Goal: Participate in discussion: Engage in conversation with other users on a specific topic

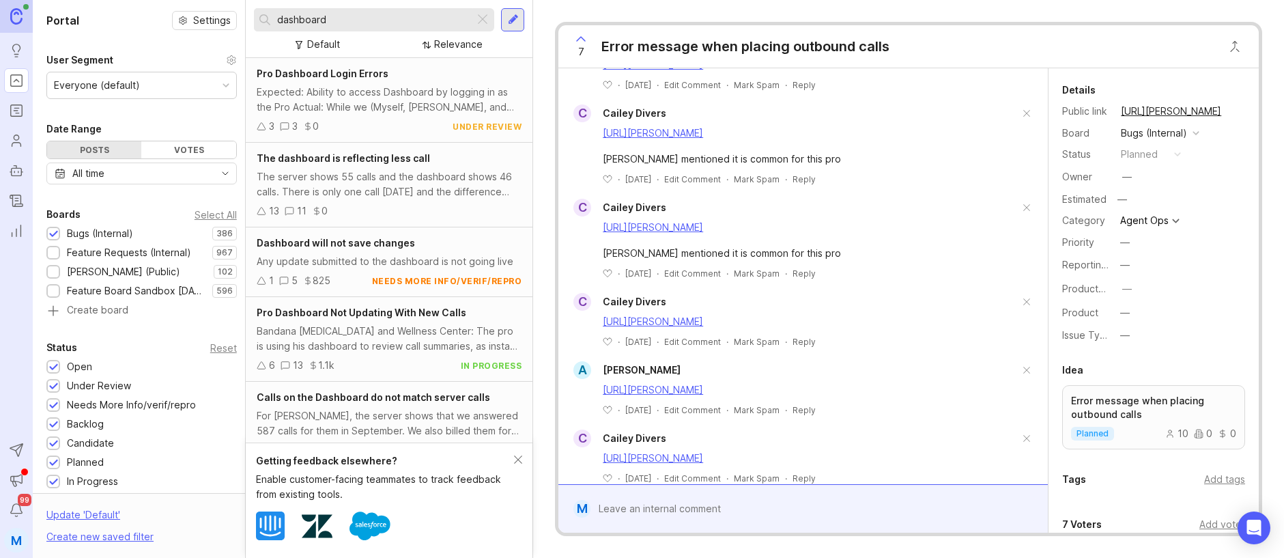
scroll to position [2012, 0]
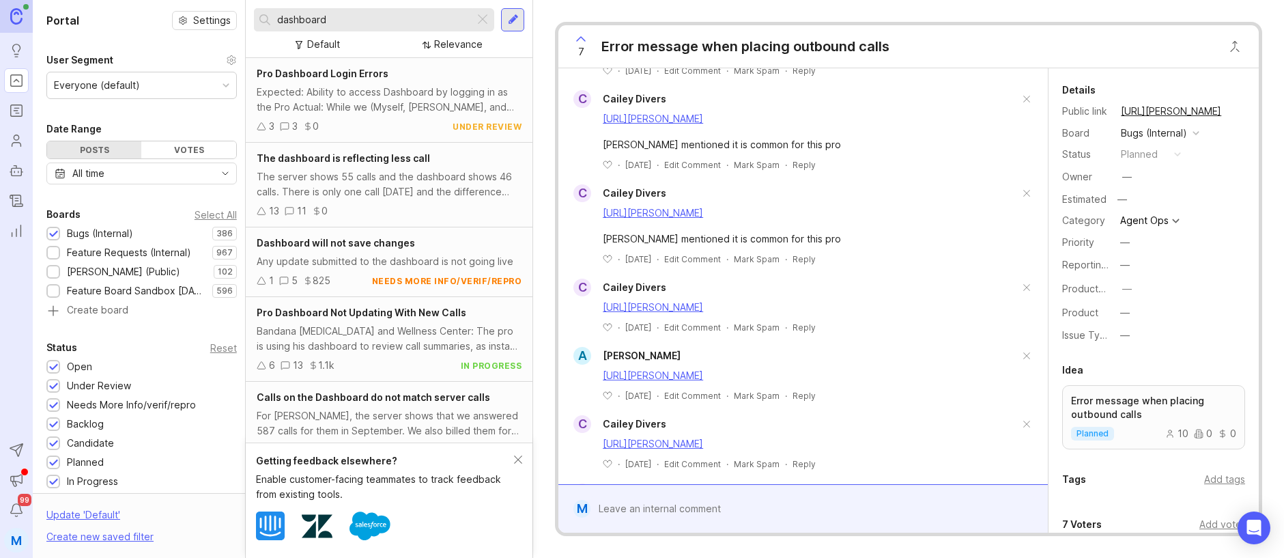
click at [365, 18] on input "dashboard" at bounding box center [373, 19] width 192 height 15
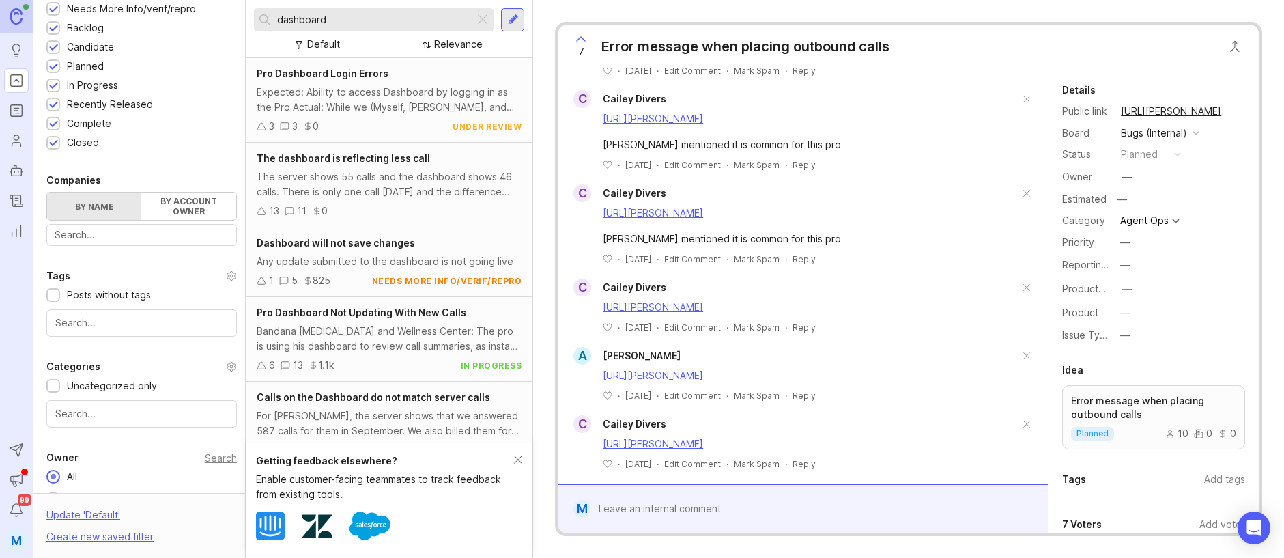
scroll to position [442, 0]
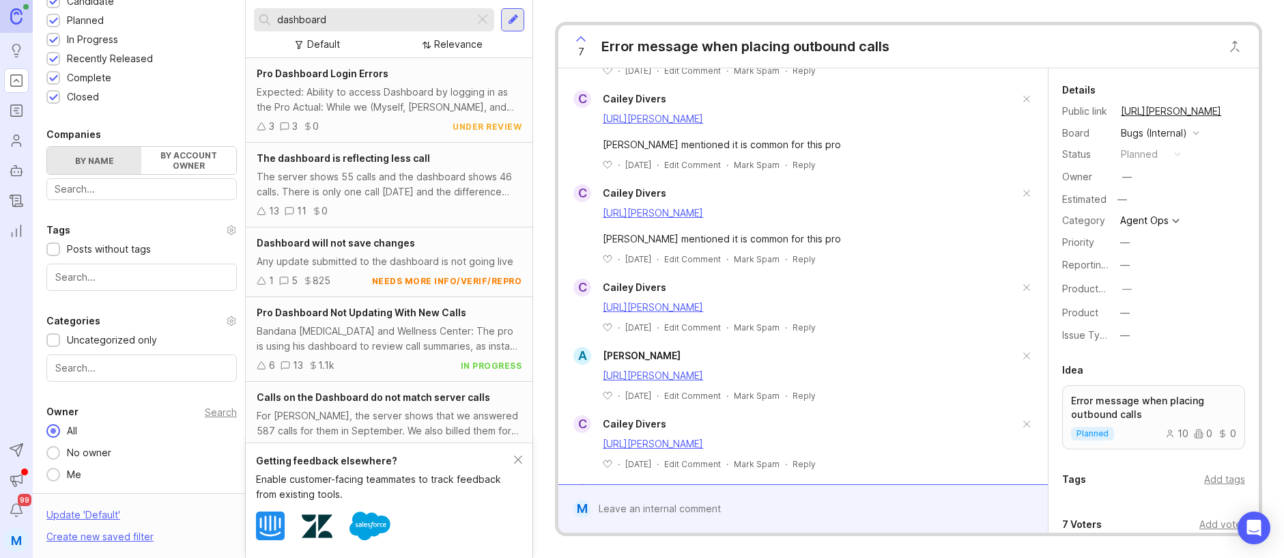
click at [349, 18] on input "dashboard" at bounding box center [373, 19] width 192 height 15
drag, startPoint x: 346, startPoint y: 18, endPoint x: 266, endPoint y: 16, distance: 80.6
click at [266, 16] on div "dashboard" at bounding box center [364, 19] width 221 height 23
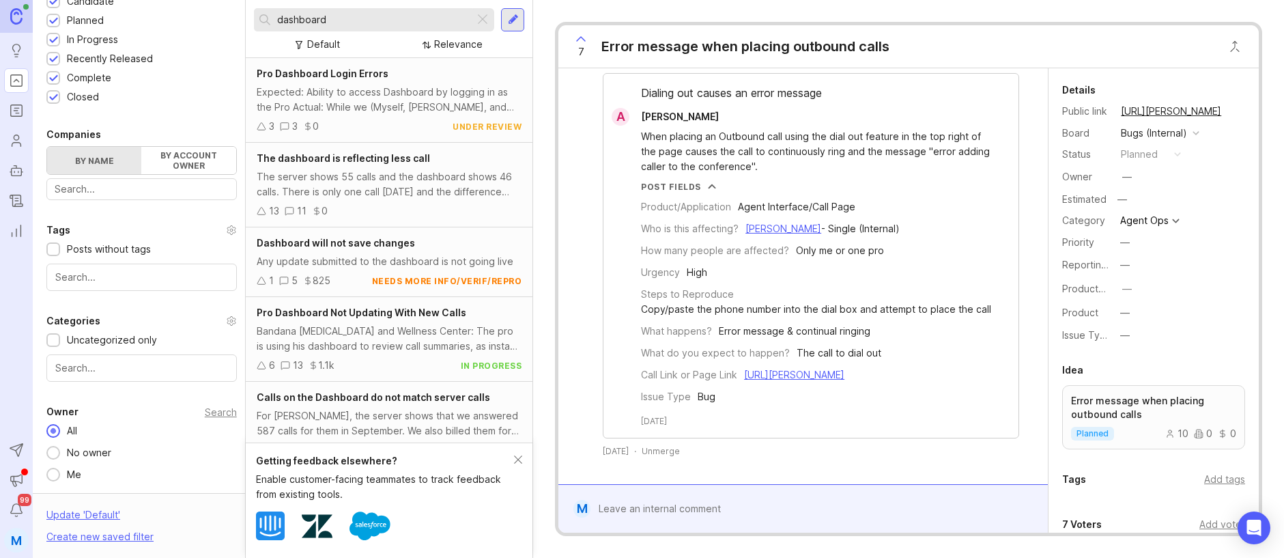
scroll to position [2703, 0]
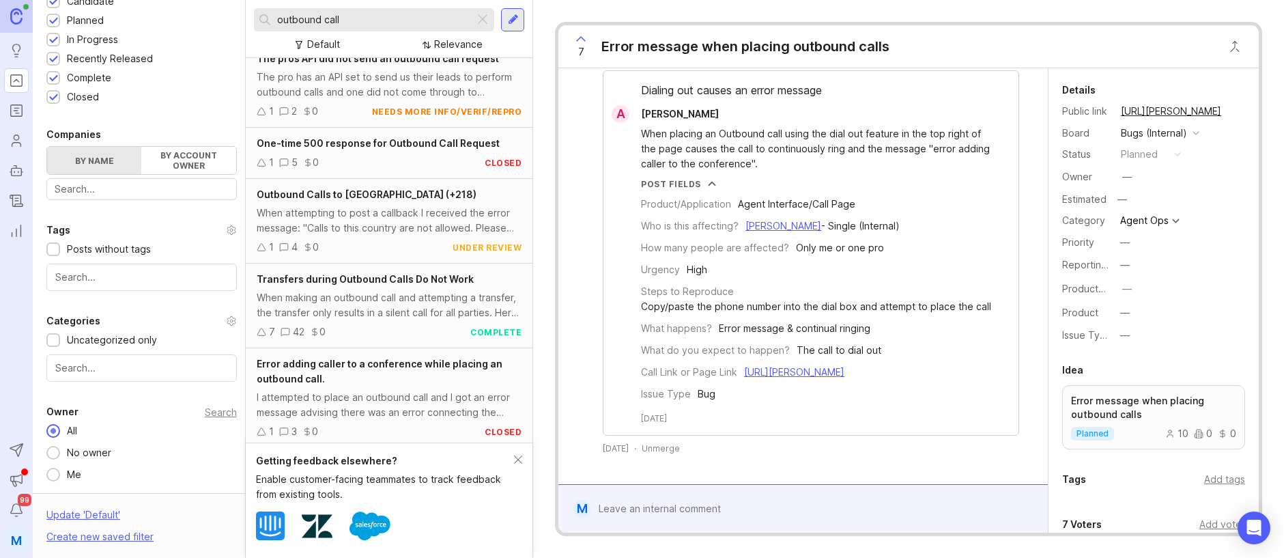
scroll to position [192, 0]
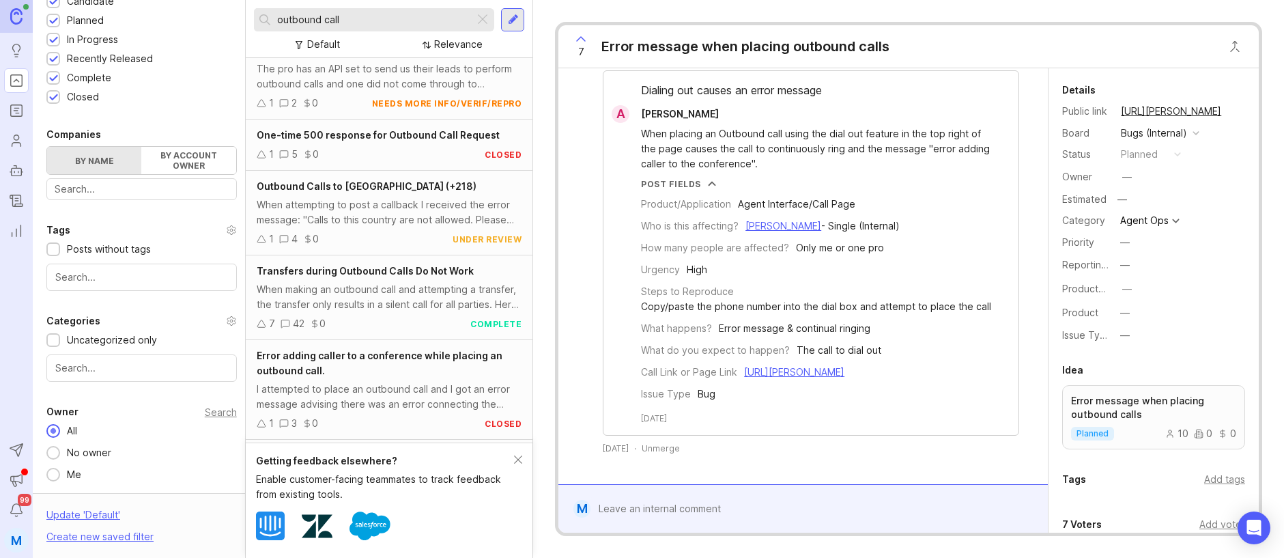
type input "outbound call"
click at [364, 222] on div "When attempting to post a callback I received the error message: "Calls to this…" at bounding box center [390, 212] width 266 height 30
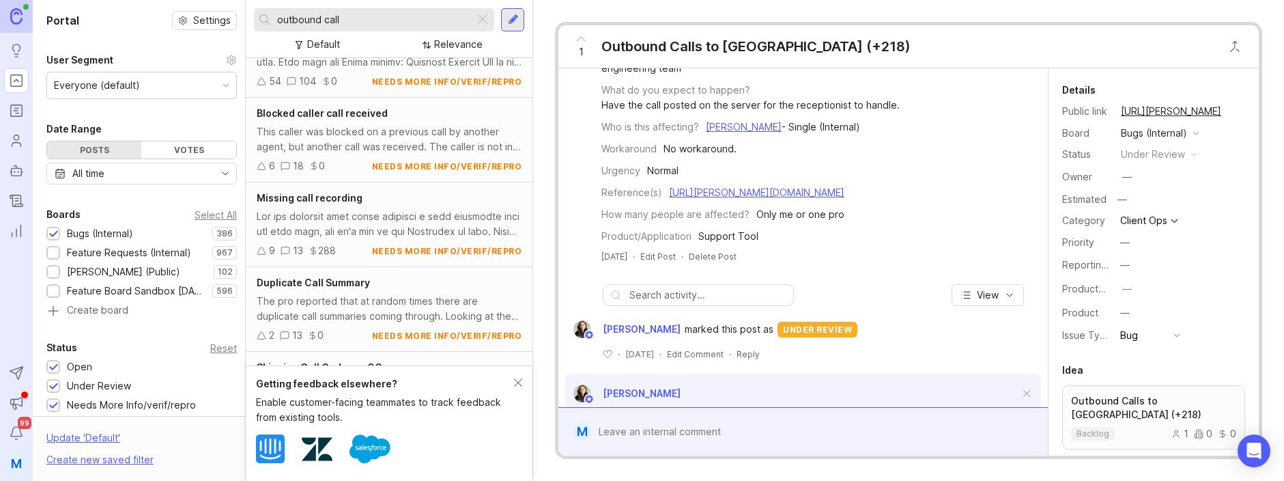
scroll to position [194, 0]
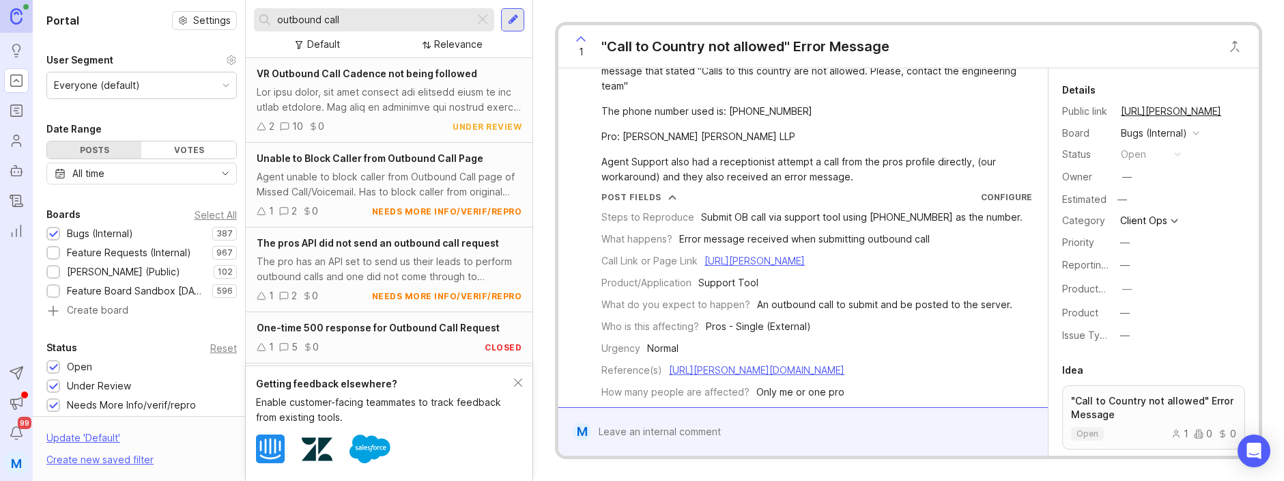
scroll to position [89, 0]
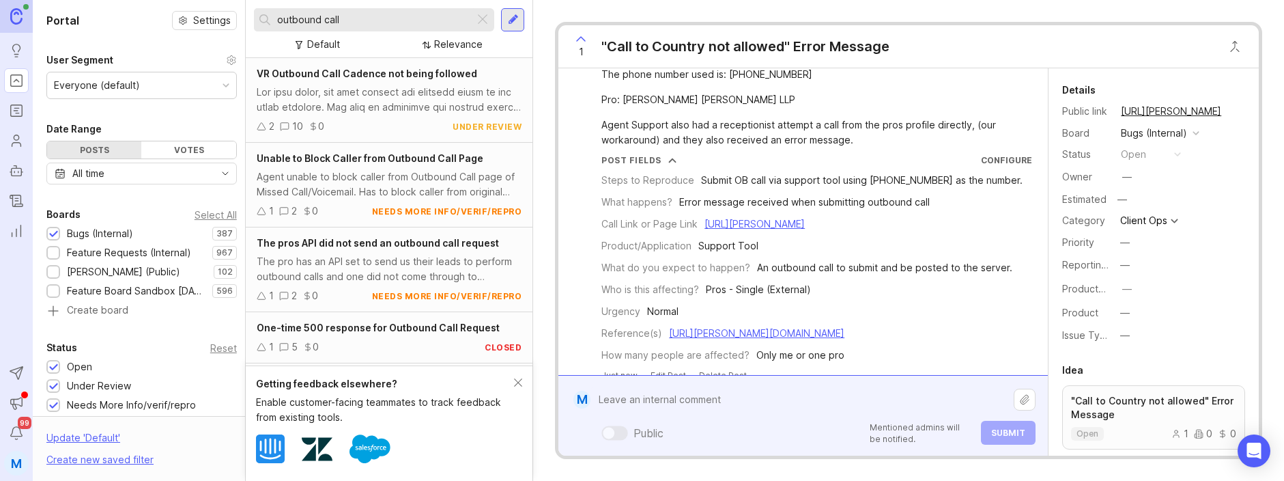
click at [673, 429] on div "Public Mentioned admins will be notified. Submit" at bounding box center [812, 415] width 445 height 58
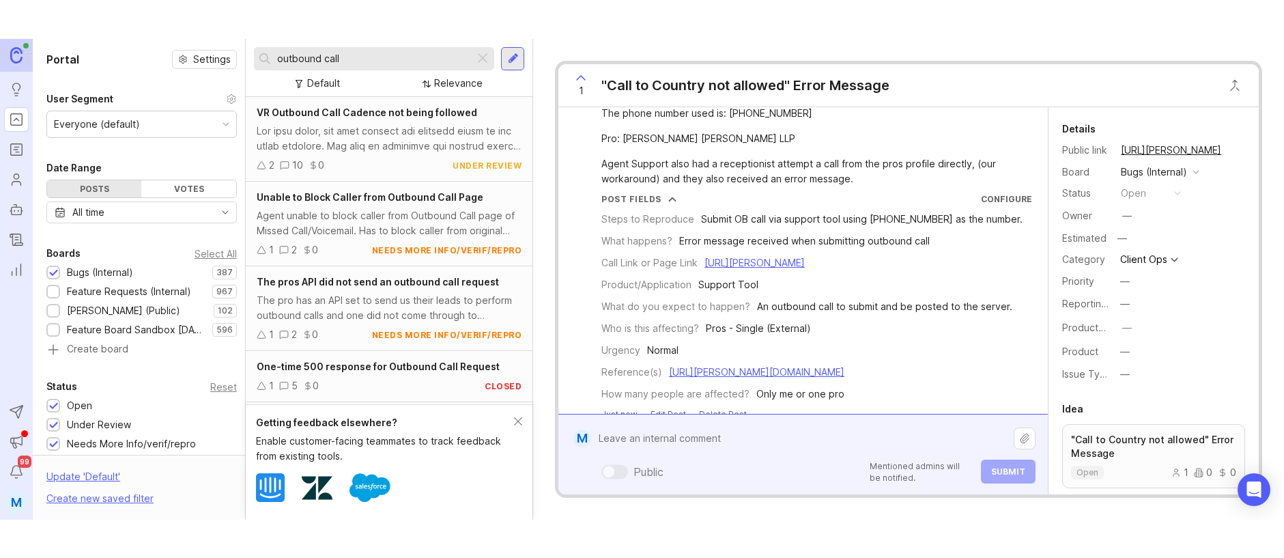
scroll to position [44, 0]
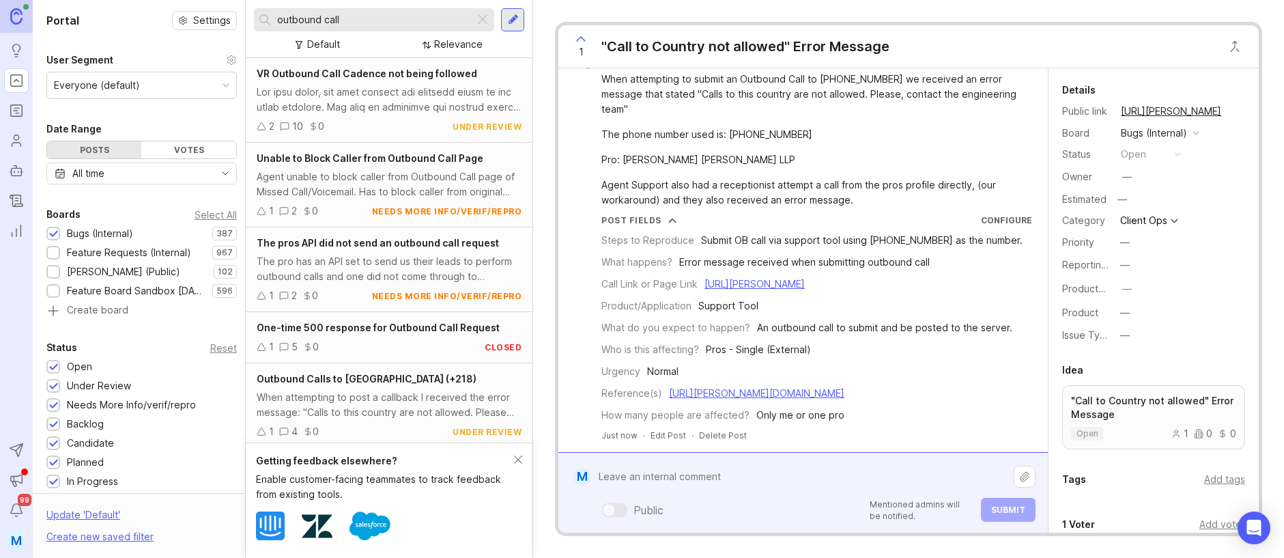
click at [705, 472] on textarea at bounding box center [801, 476] width 423 height 26
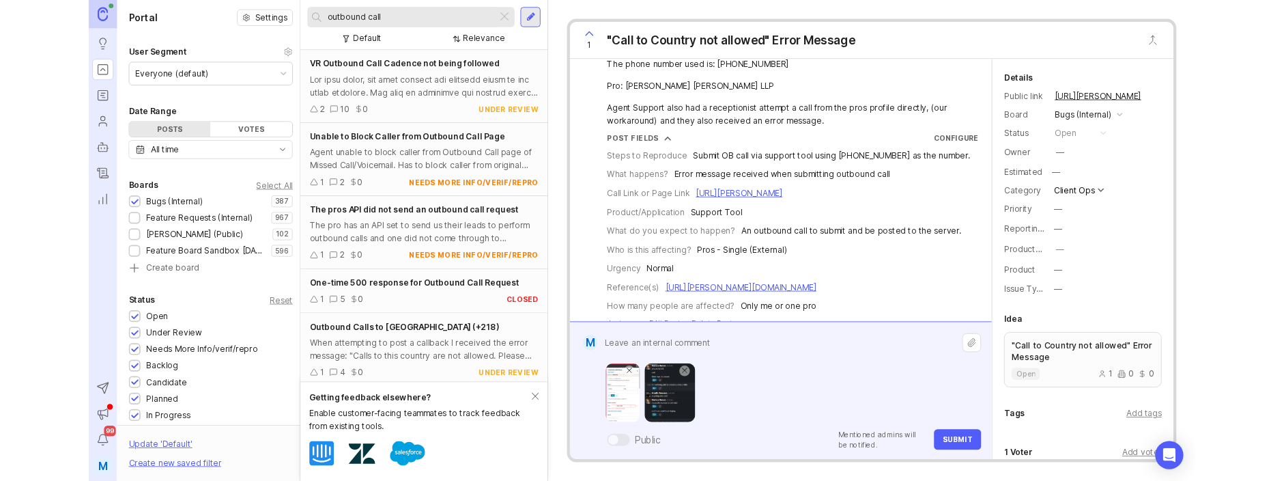
scroll to position [89, 0]
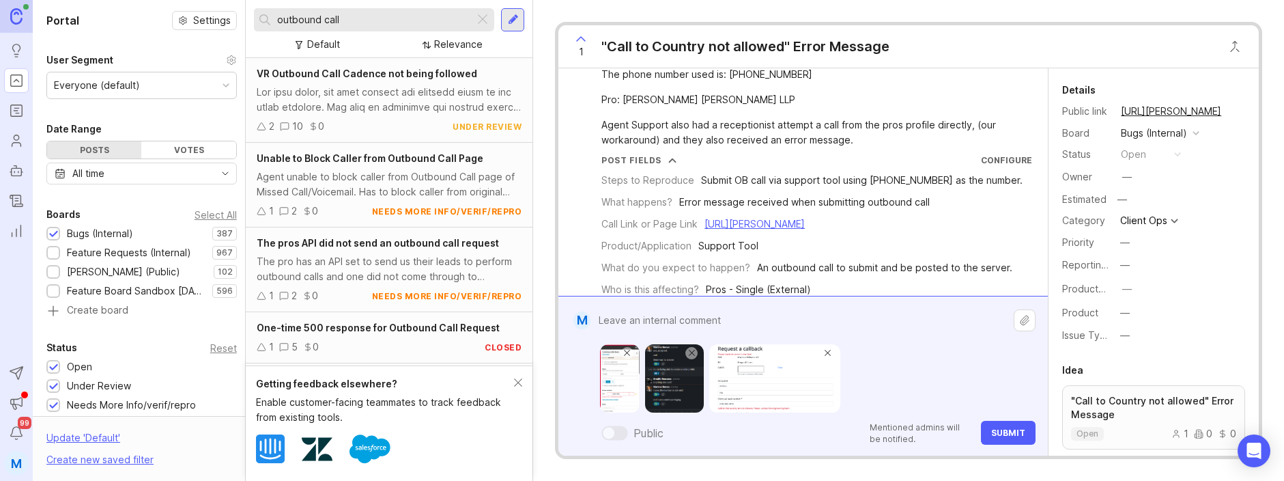
click at [996, 430] on span "Submit" at bounding box center [1008, 432] width 34 height 10
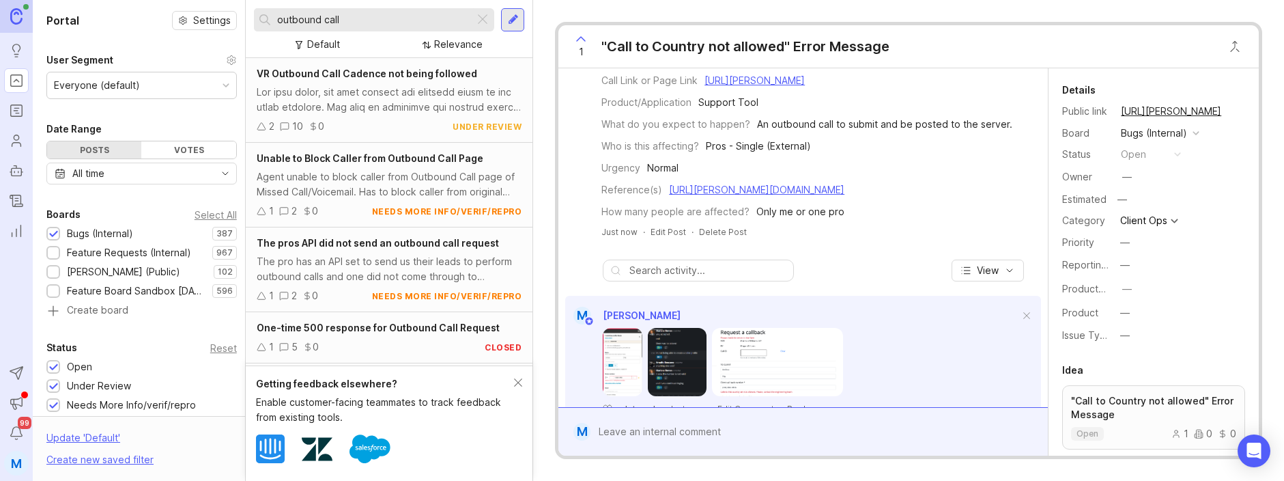
scroll to position [287, 0]
